Goal: Browse casually: Explore the website without a specific task or goal

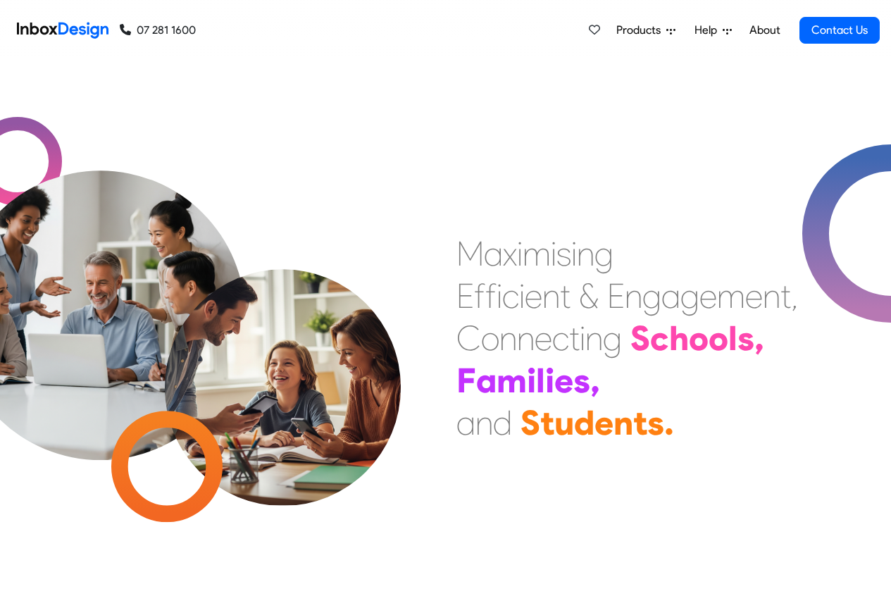
click at [763, 30] on link "About" at bounding box center [764, 30] width 39 height 28
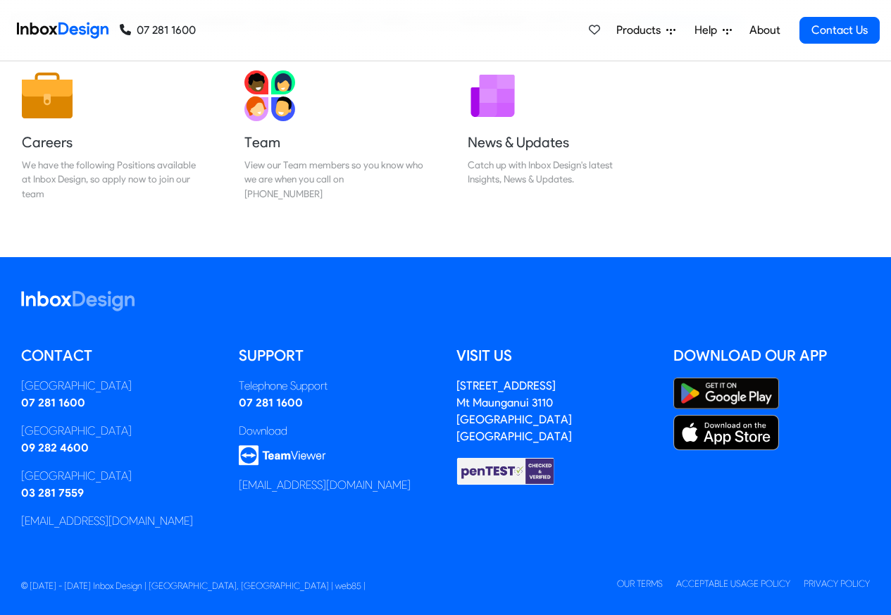
scroll to position [234, 0]
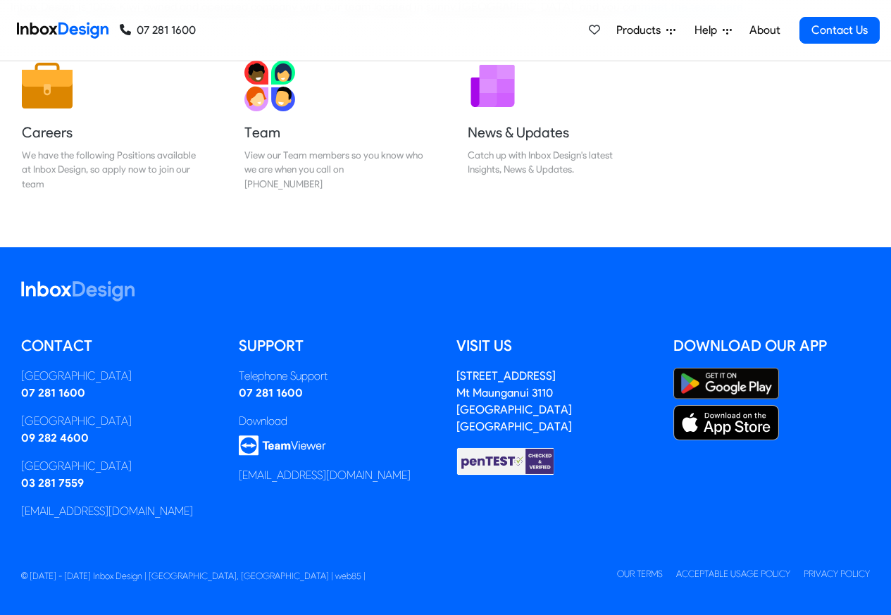
click at [61, 29] on img at bounding box center [63, 30] width 92 height 28
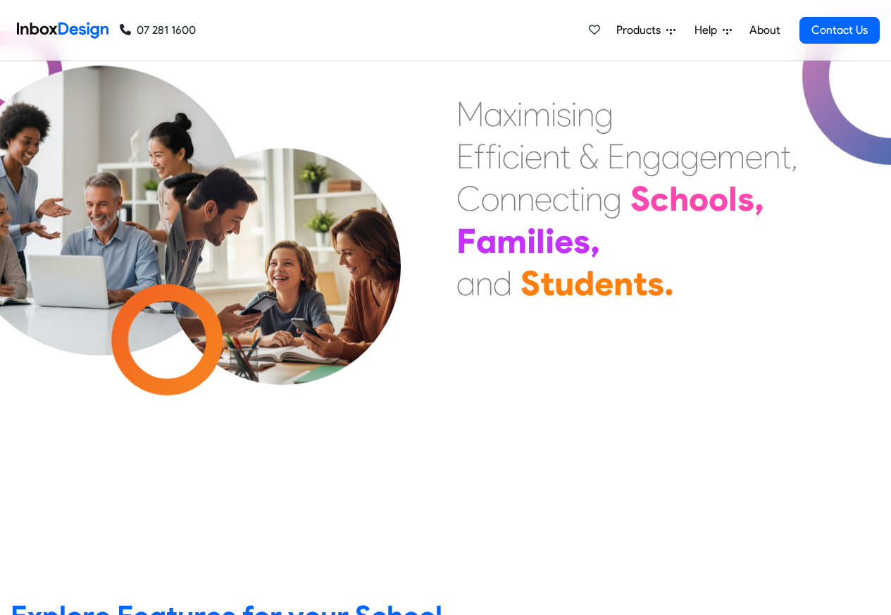
scroll to position [507, 0]
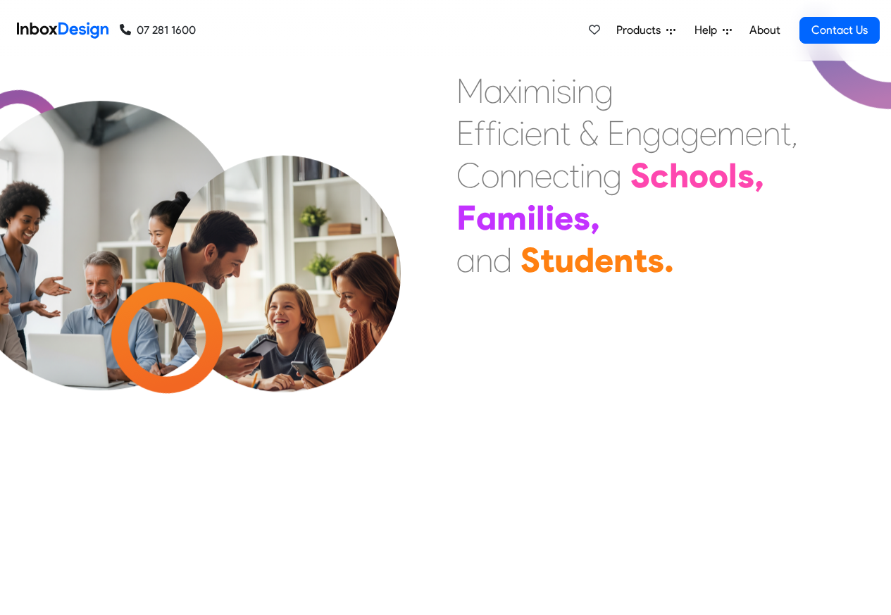
scroll to position [509, 0]
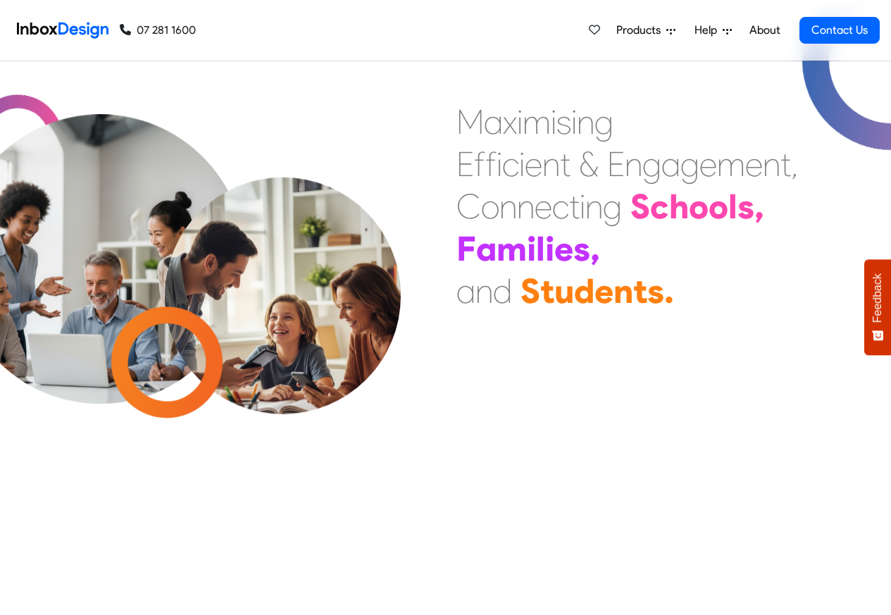
checkbox input "true"
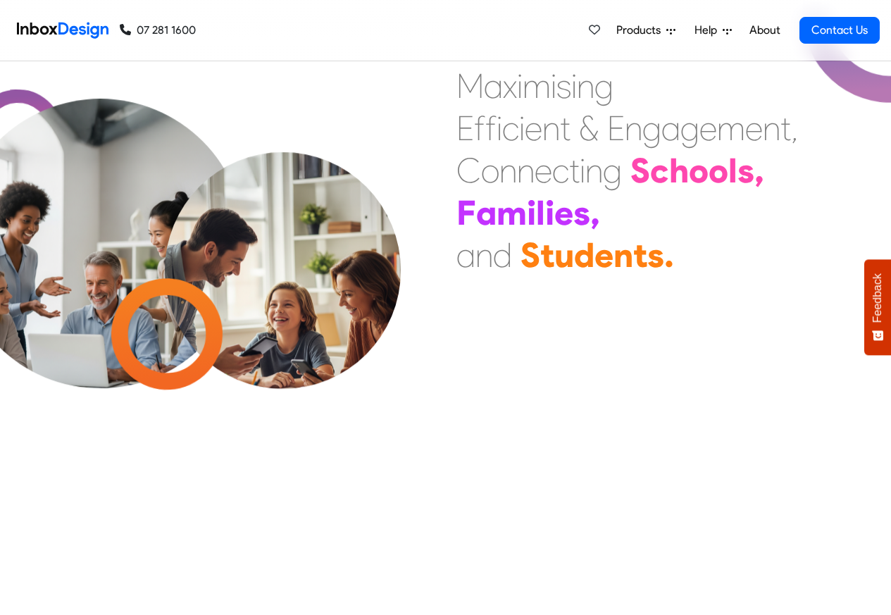
scroll to position [8405, 0]
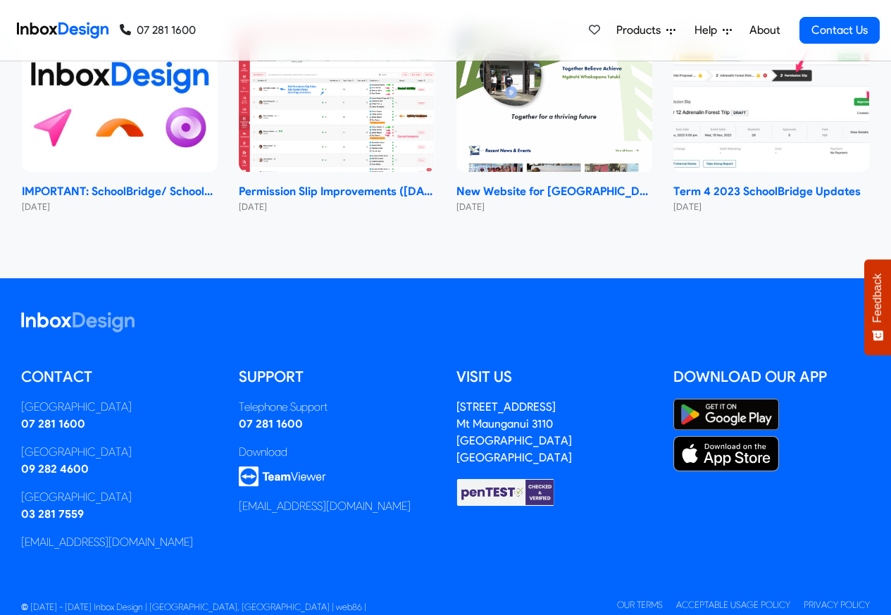
checkbox input "true"
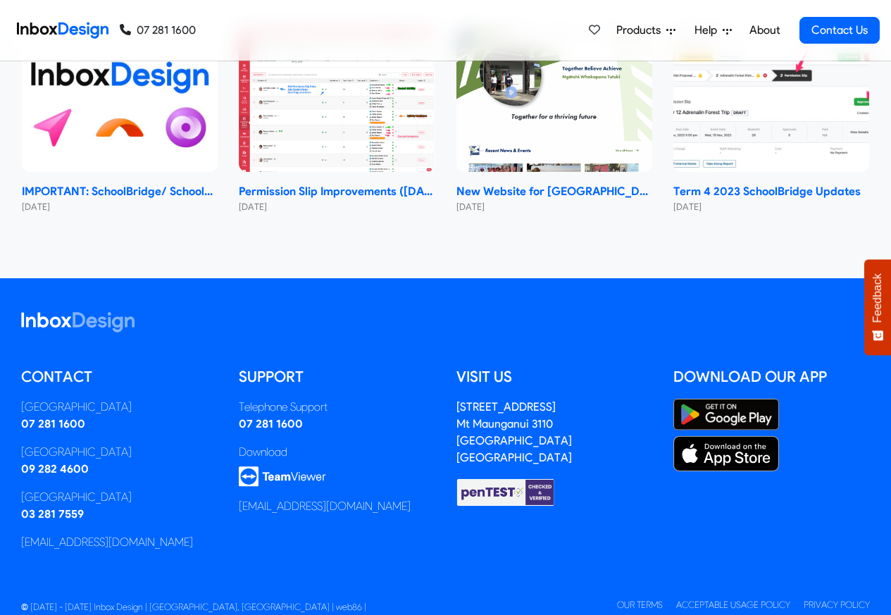
checkbox input "true"
